Goal: Answer question/provide support

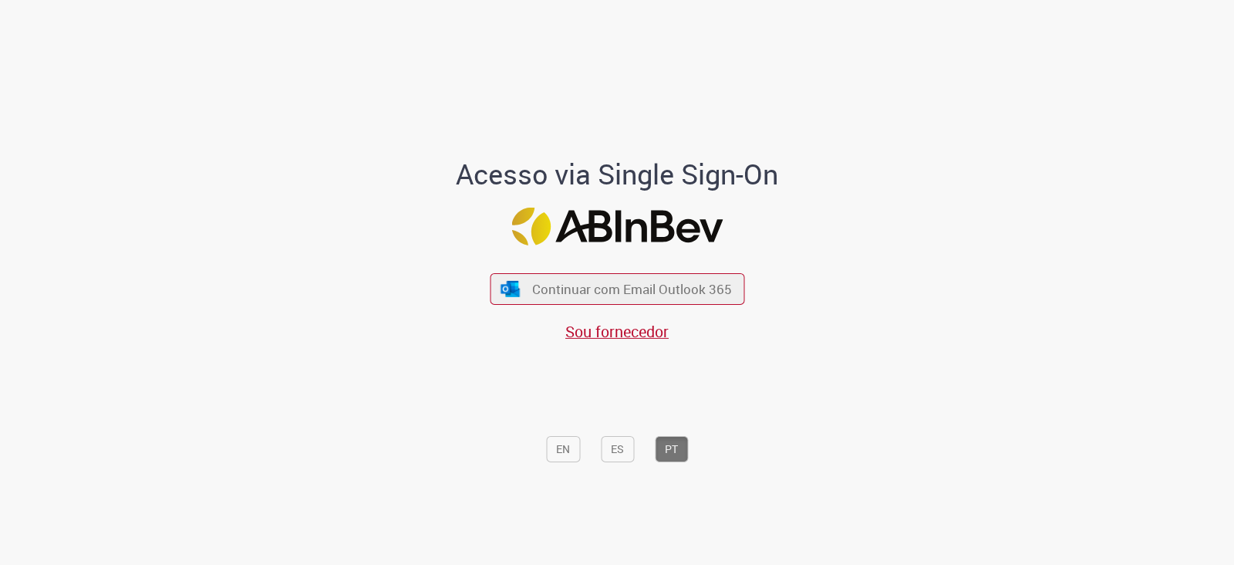
click at [616, 306] on div "Continuar com Email Outlook 365 Sou fornecedor" at bounding box center [617, 300] width 255 height 86
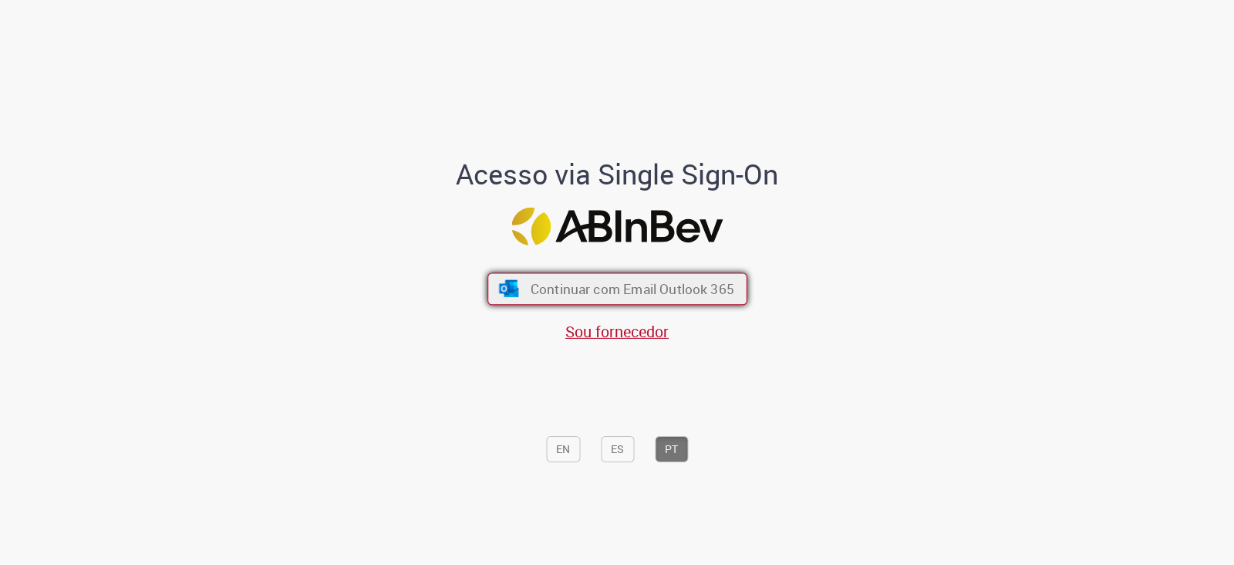
click at [626, 283] on span "Continuar com Email Outlook 365" at bounding box center [632, 289] width 204 height 18
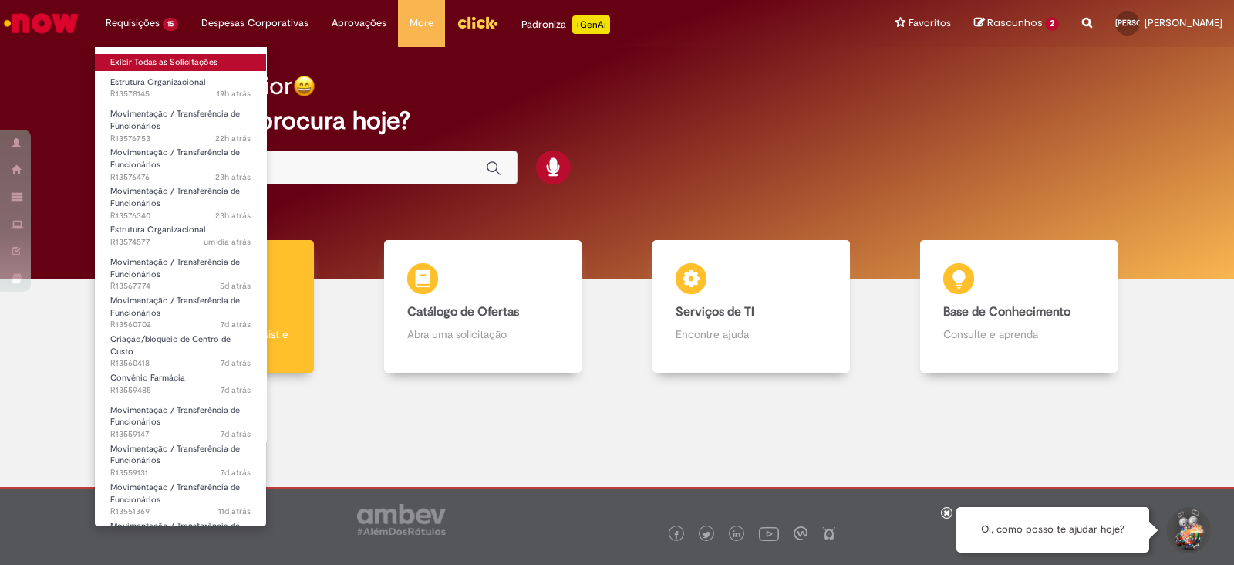
click at [162, 65] on link "Exibir Todas as Solicitações" at bounding box center [180, 62] width 171 height 17
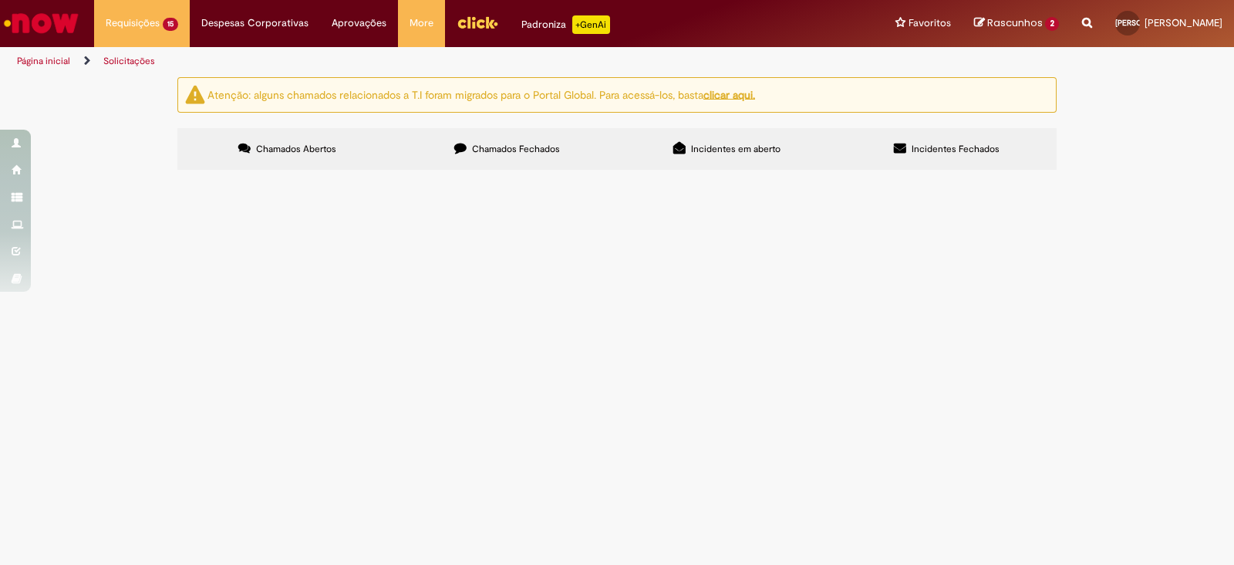
scroll to position [192, 0]
click at [0, 0] on span "Bom dia, A posição já foi alterada na pedra, porém ainda precisa fazer a edição…" at bounding box center [0, 0] width 0 height 0
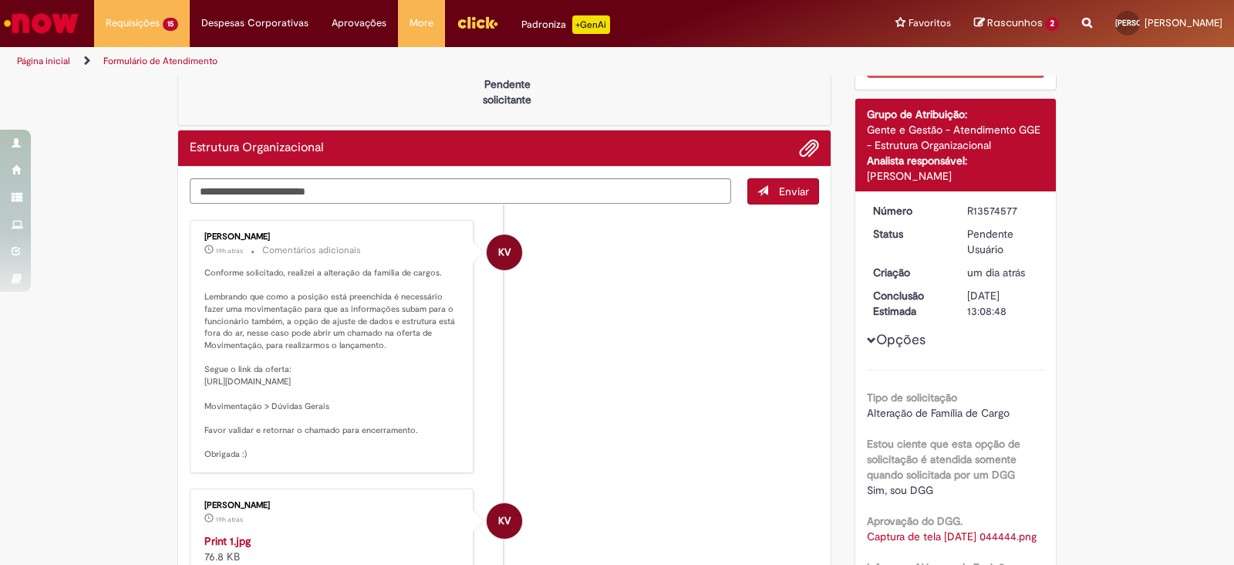
scroll to position [96, 0]
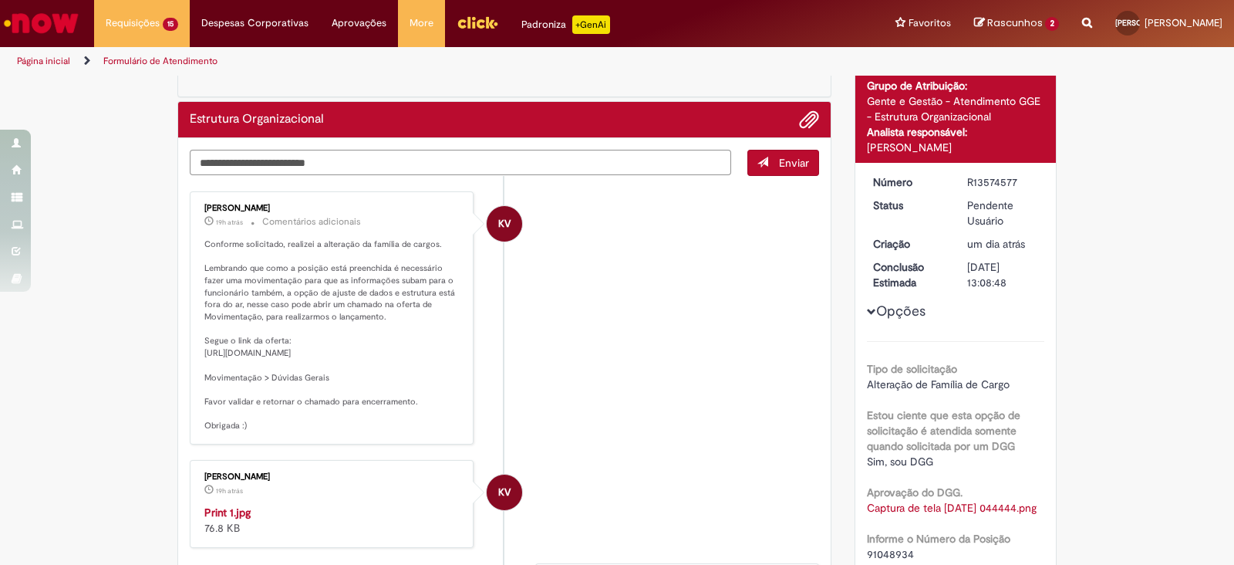
click at [312, 152] on textarea "Digite sua mensagem aqui..." at bounding box center [461, 163] width 542 height 26
type textarea "**********"
click at [805, 160] on button "Enviar" at bounding box center [784, 163] width 72 height 26
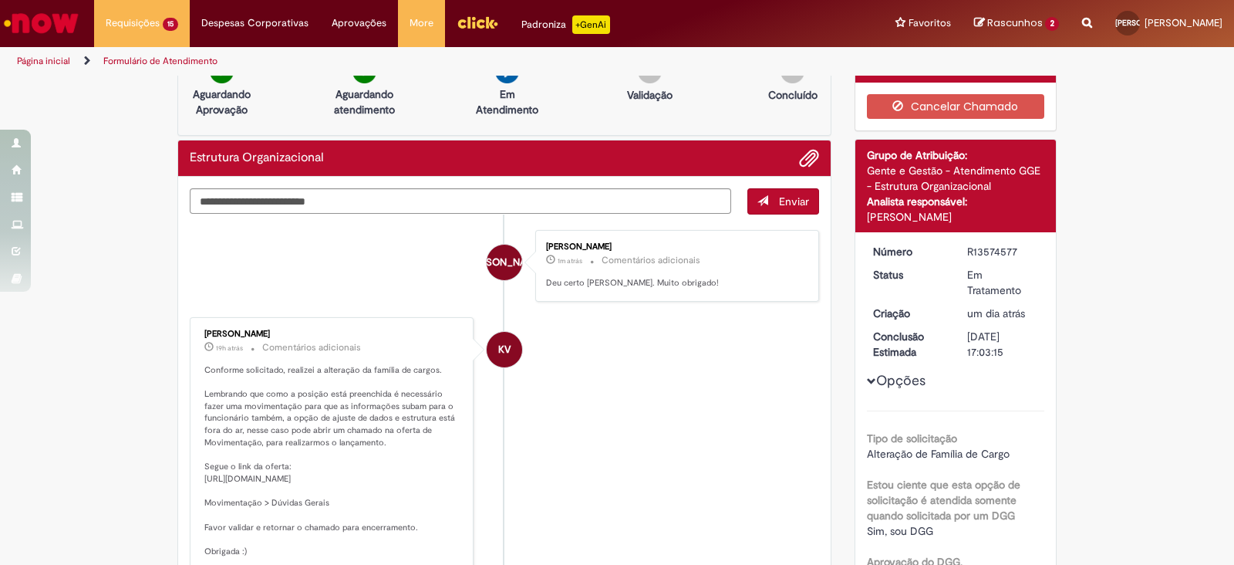
scroll to position [0, 0]
